Goal: Information Seeking & Learning: Learn about a topic

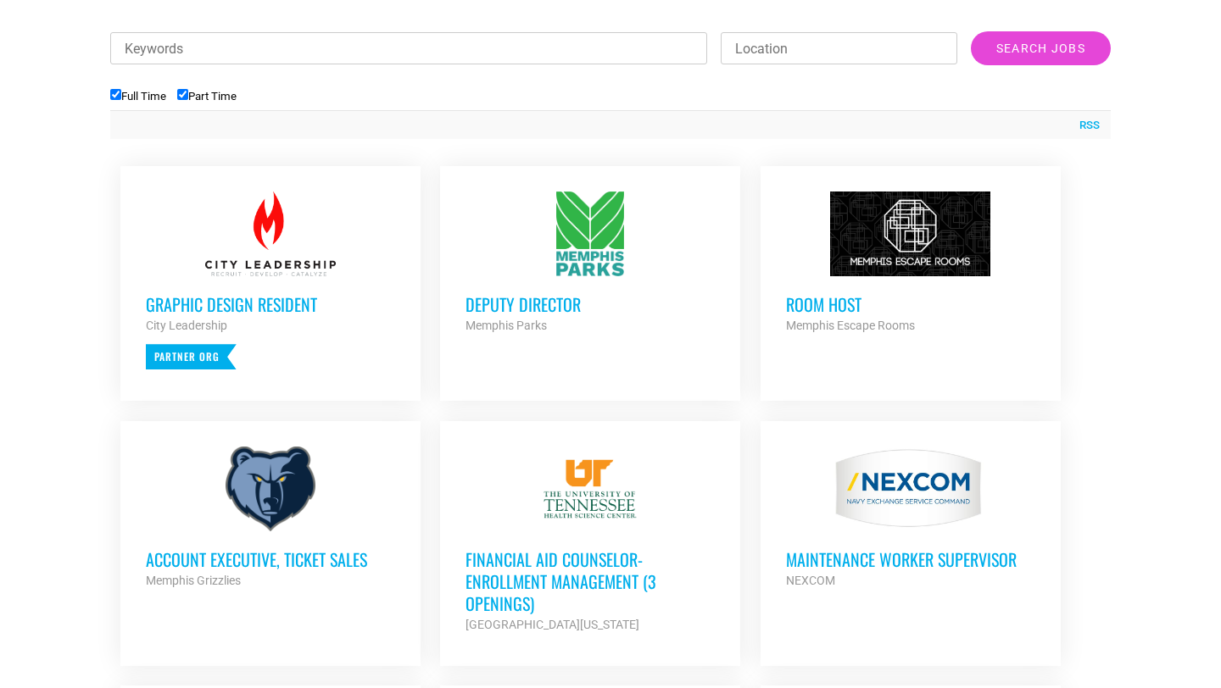
scroll to position [624, 0]
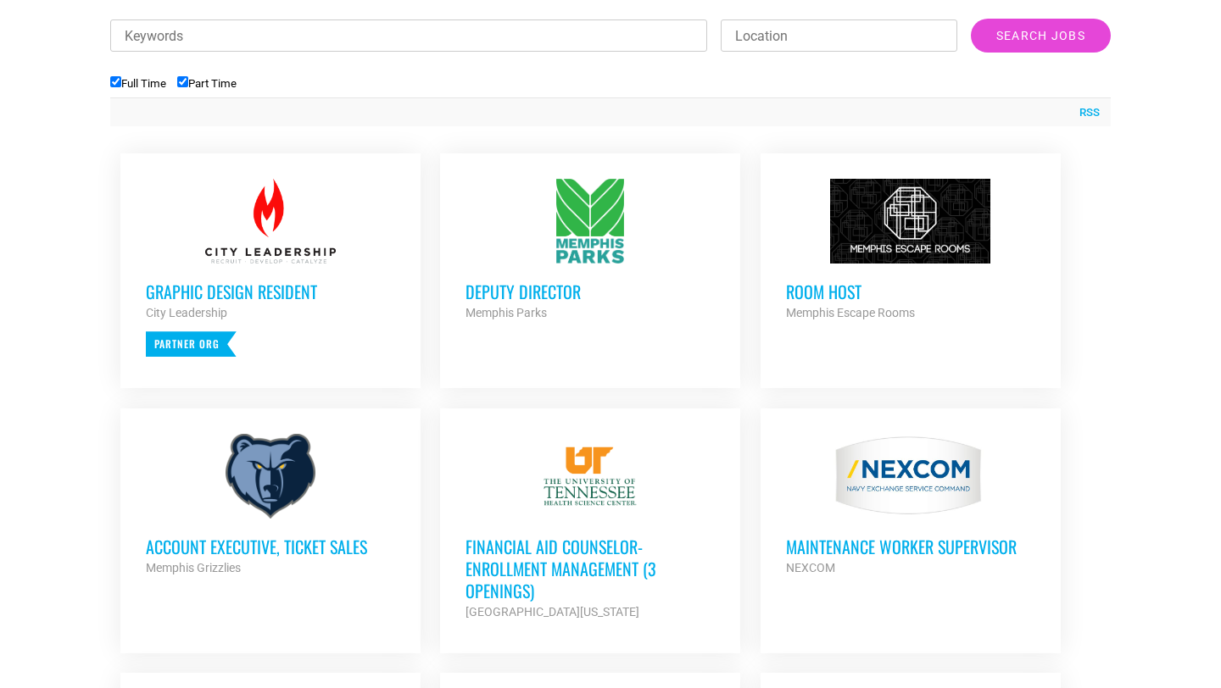
click at [357, 554] on h3 "Account Executive, Ticket Sales" at bounding box center [270, 547] width 249 height 22
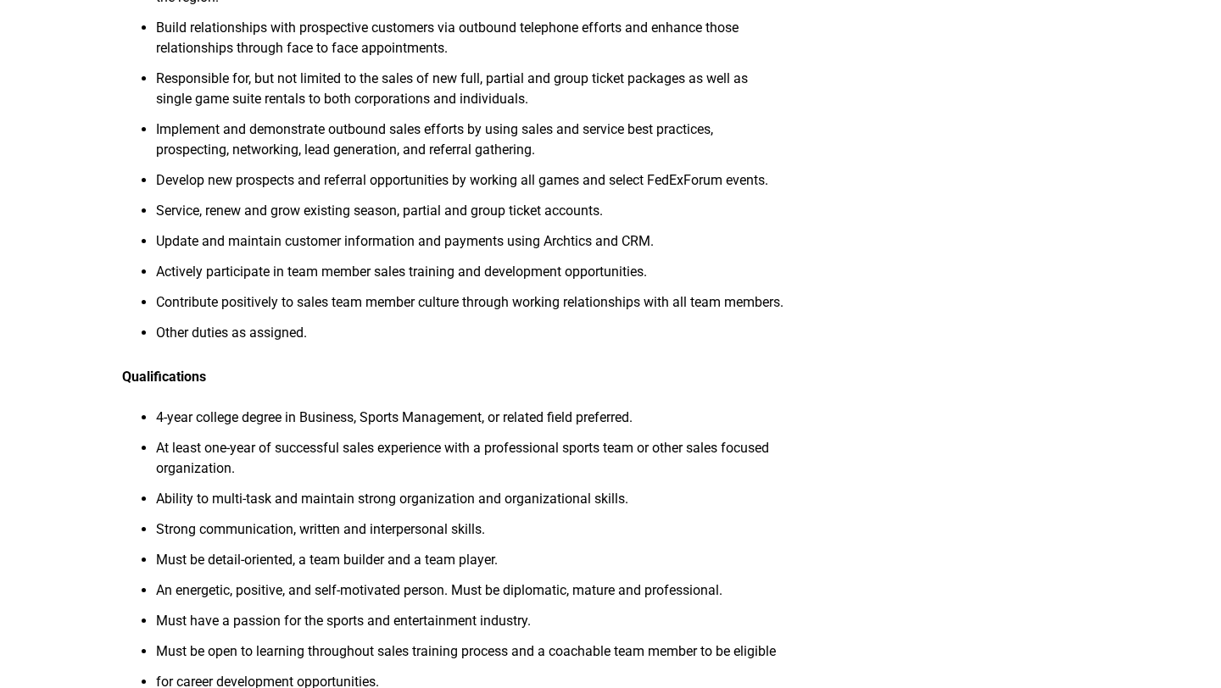
scroll to position [488, 0]
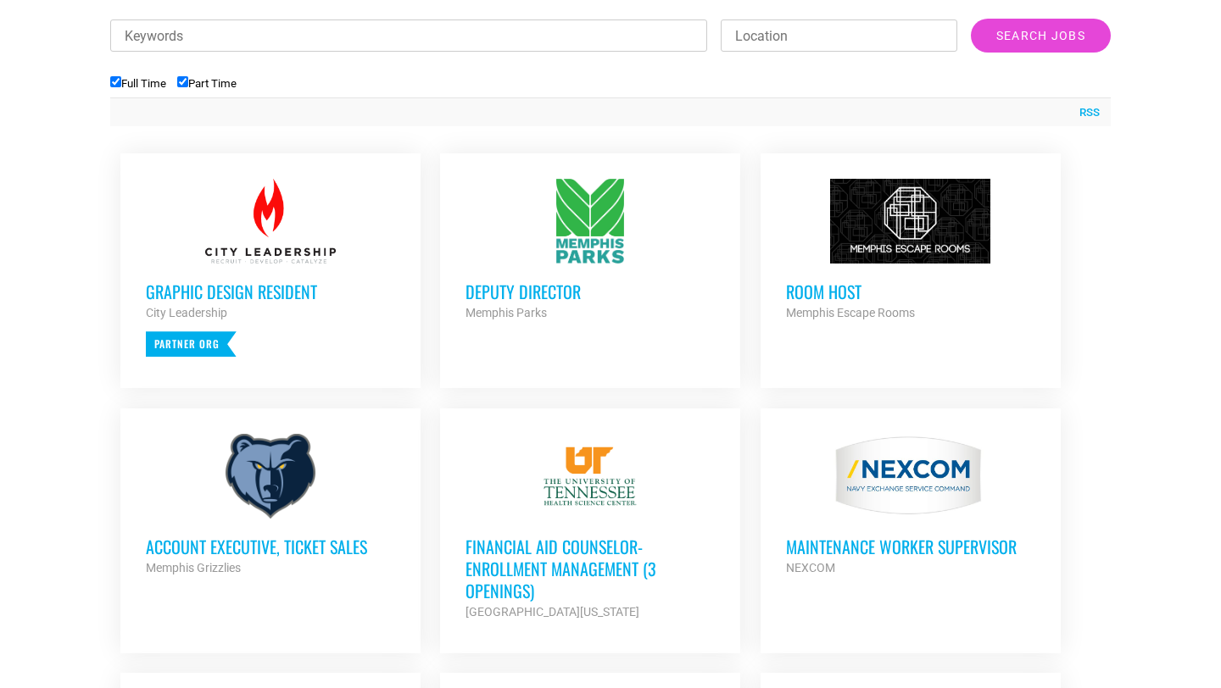
click at [623, 565] on h3 "Financial Aid Counselor-Enrollment Management (3 Openings)" at bounding box center [589, 569] width 249 height 66
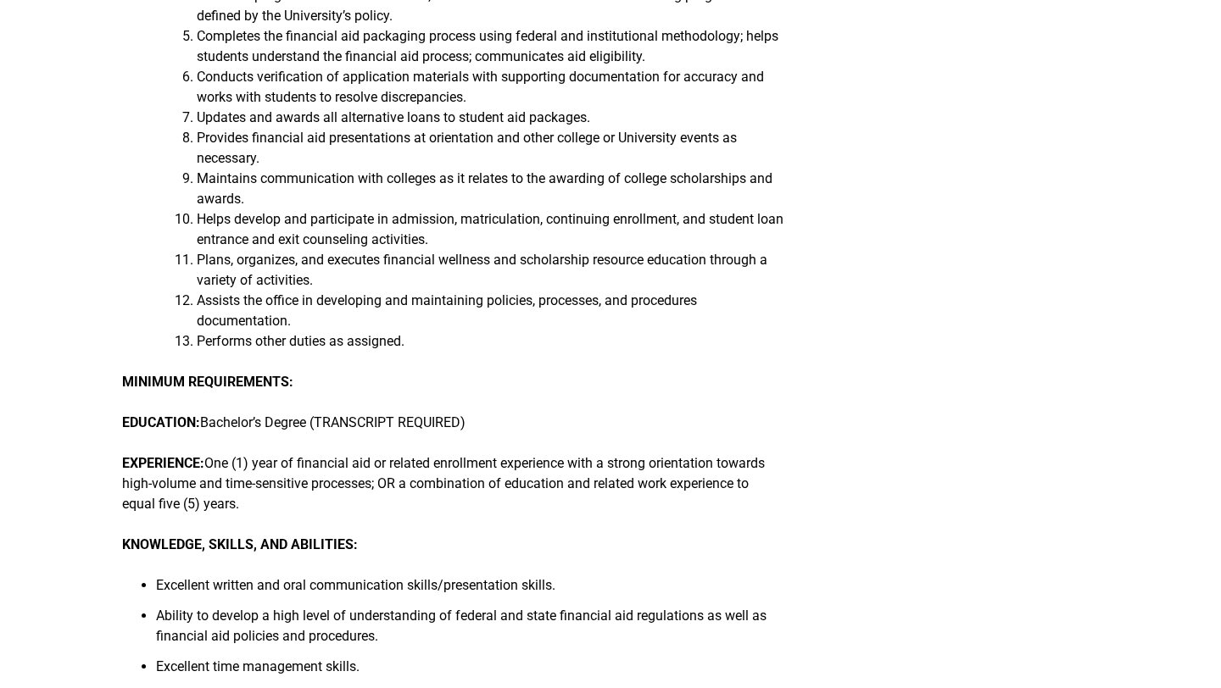
scroll to position [618, 0]
